Goal: Transaction & Acquisition: Purchase product/service

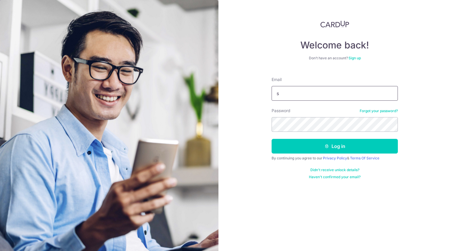
type input "[PERSON_NAME][EMAIL_ADDRESS][DOMAIN_NAME]"
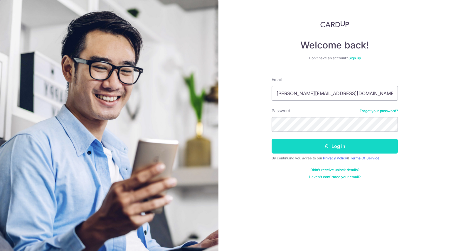
click at [337, 147] on button "Log in" at bounding box center [334, 146] width 126 height 15
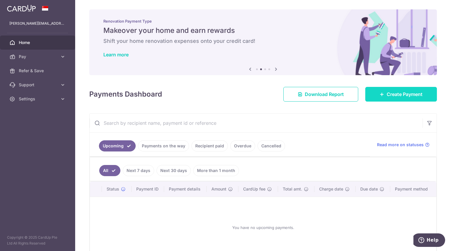
click at [397, 90] on link "Create Payment" at bounding box center [401, 94] width 72 height 15
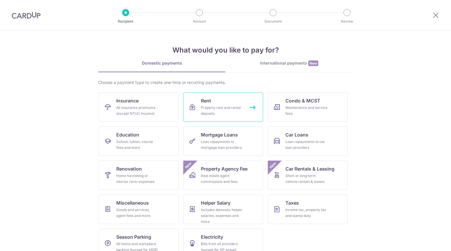
click at [209, 106] on div "Property rent and rental deposits" at bounding box center [222, 111] width 42 height 12
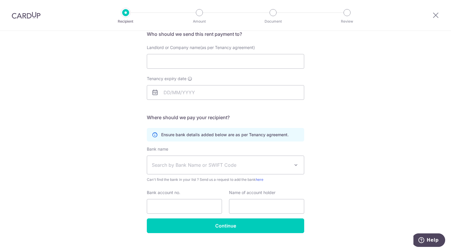
scroll to position [59, 0]
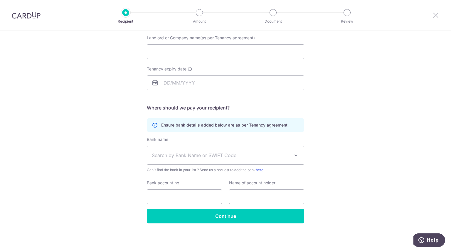
click at [436, 16] on icon at bounding box center [435, 14] width 7 height 7
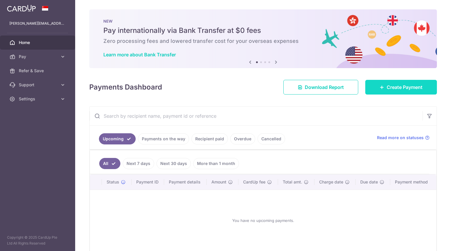
click at [387, 89] on span "Create Payment" at bounding box center [405, 87] width 36 height 7
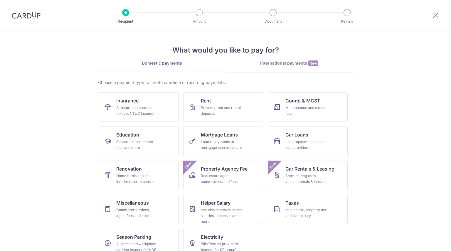
click at [362, 130] on section "What would you like to pay for? Domestic payments International payments New Ch…" at bounding box center [225, 141] width 451 height 220
click at [143, 107] on div "All insurance premiums (except NTUC Income)" at bounding box center [137, 111] width 42 height 12
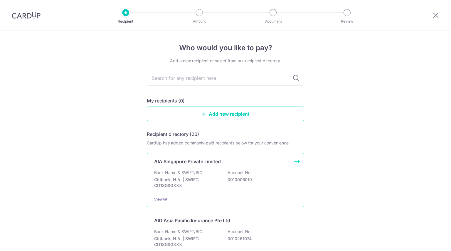
click at [163, 172] on p "Bank Name & SWIFT/BIC:" at bounding box center [178, 173] width 49 height 6
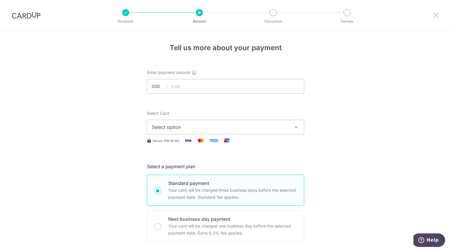
click at [435, 17] on icon at bounding box center [435, 14] width 7 height 7
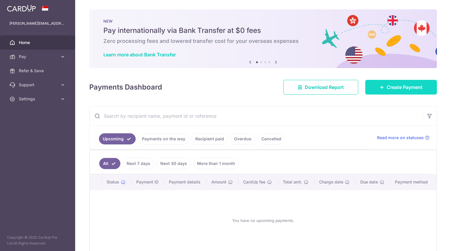
click at [382, 90] on link "Create Payment" at bounding box center [401, 87] width 72 height 15
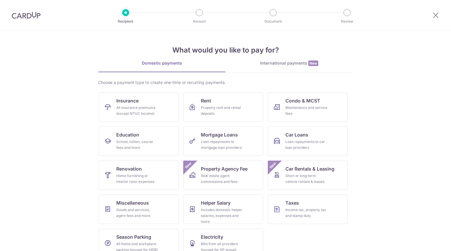
scroll to position [12, 0]
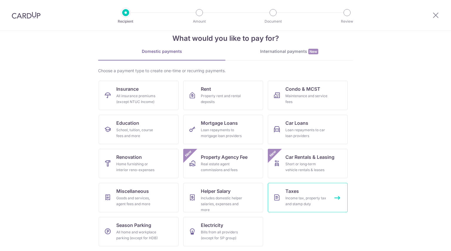
click at [320, 194] on link "Taxes Income tax, property tax and stamp duty" at bounding box center [308, 197] width 80 height 29
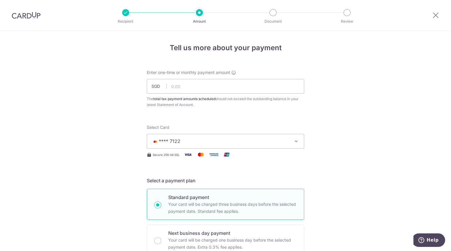
click at [437, 17] on icon at bounding box center [435, 14] width 7 height 7
